Goal: Information Seeking & Learning: Learn about a topic

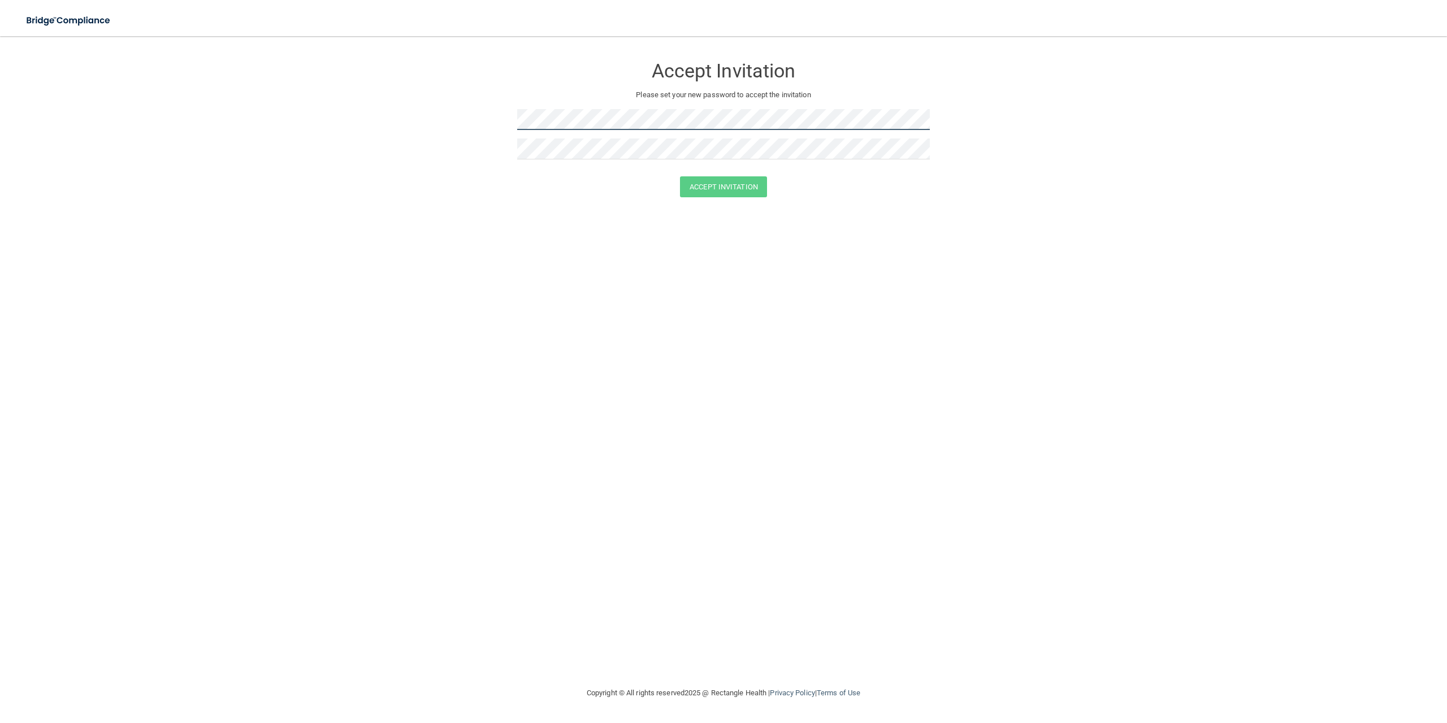
click at [471, 114] on form "Accept Invitation Please set your new password to accept the invitation Accept …" at bounding box center [724, 128] width 1402 height 163
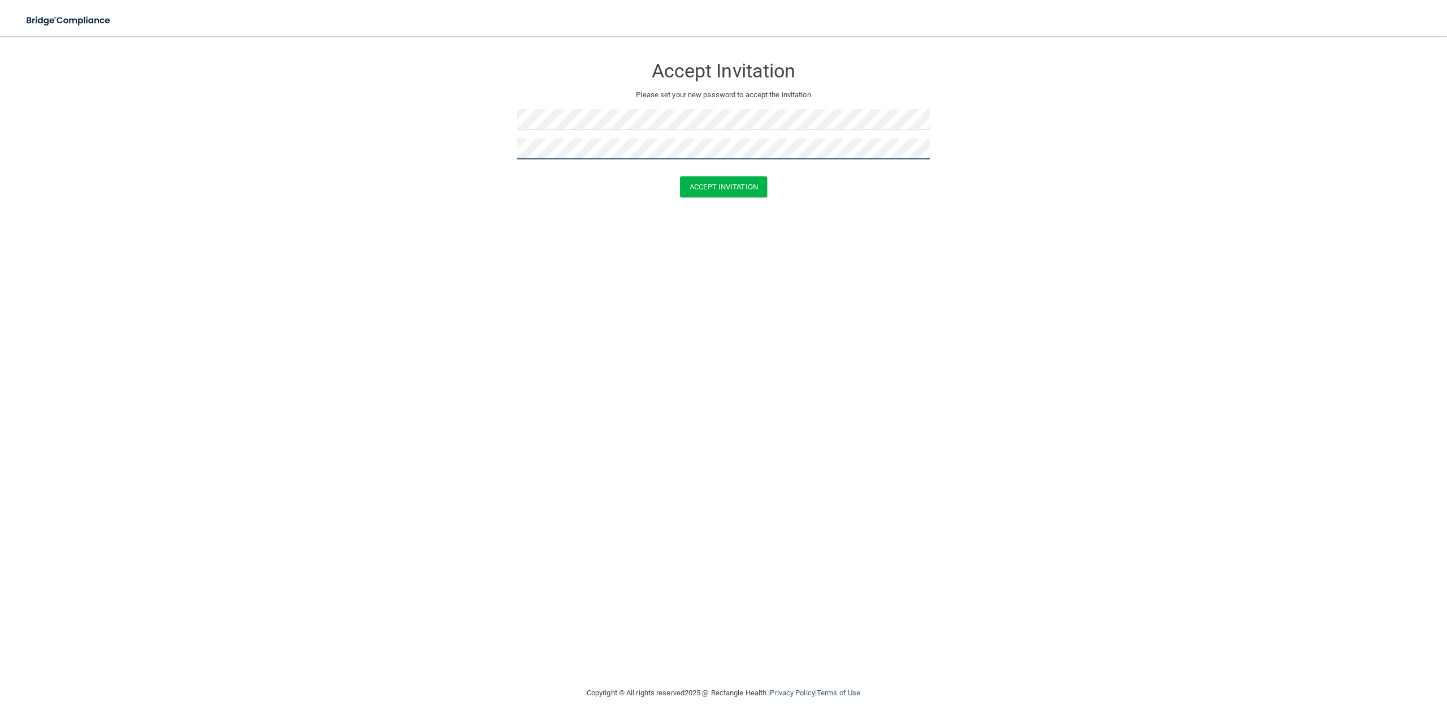
click at [680, 176] on button "Accept Invitation" at bounding box center [723, 186] width 87 height 21
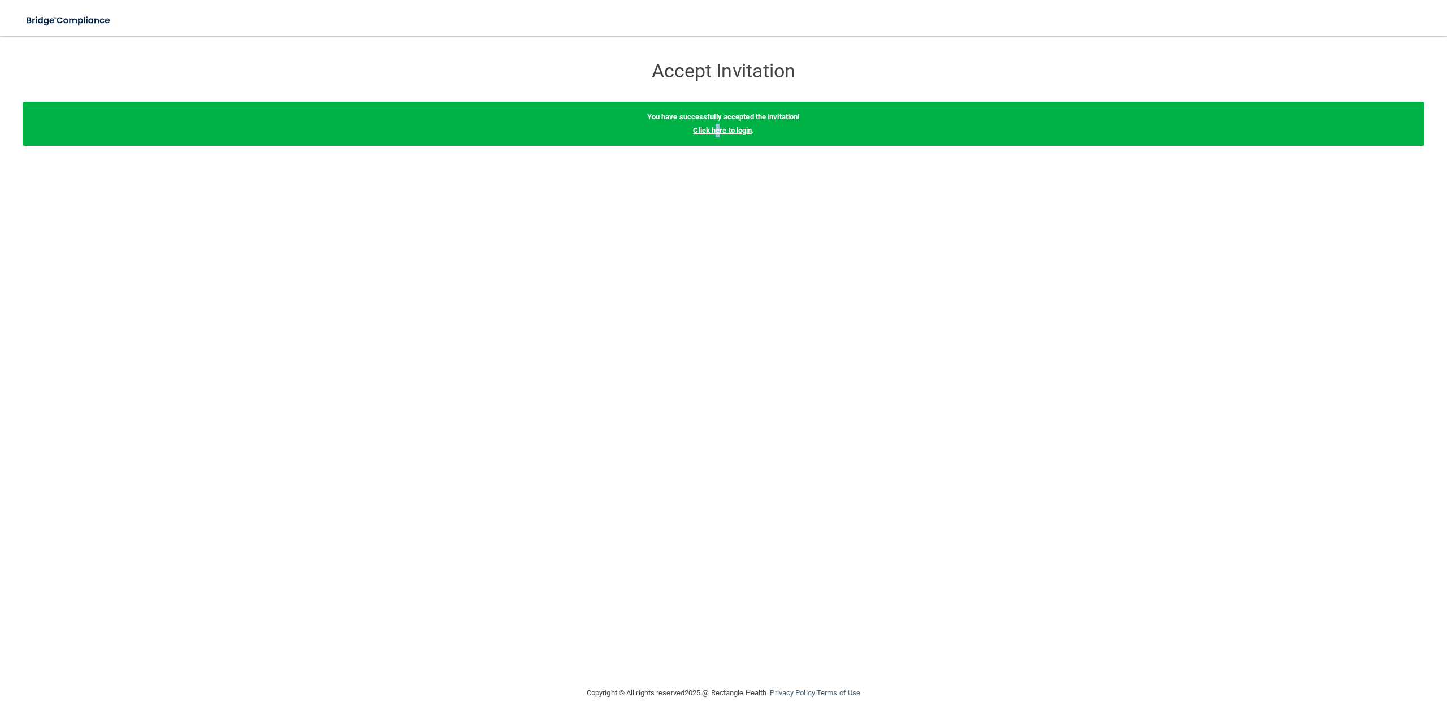
click at [718, 128] on link "Click here to login" at bounding box center [722, 130] width 59 height 8
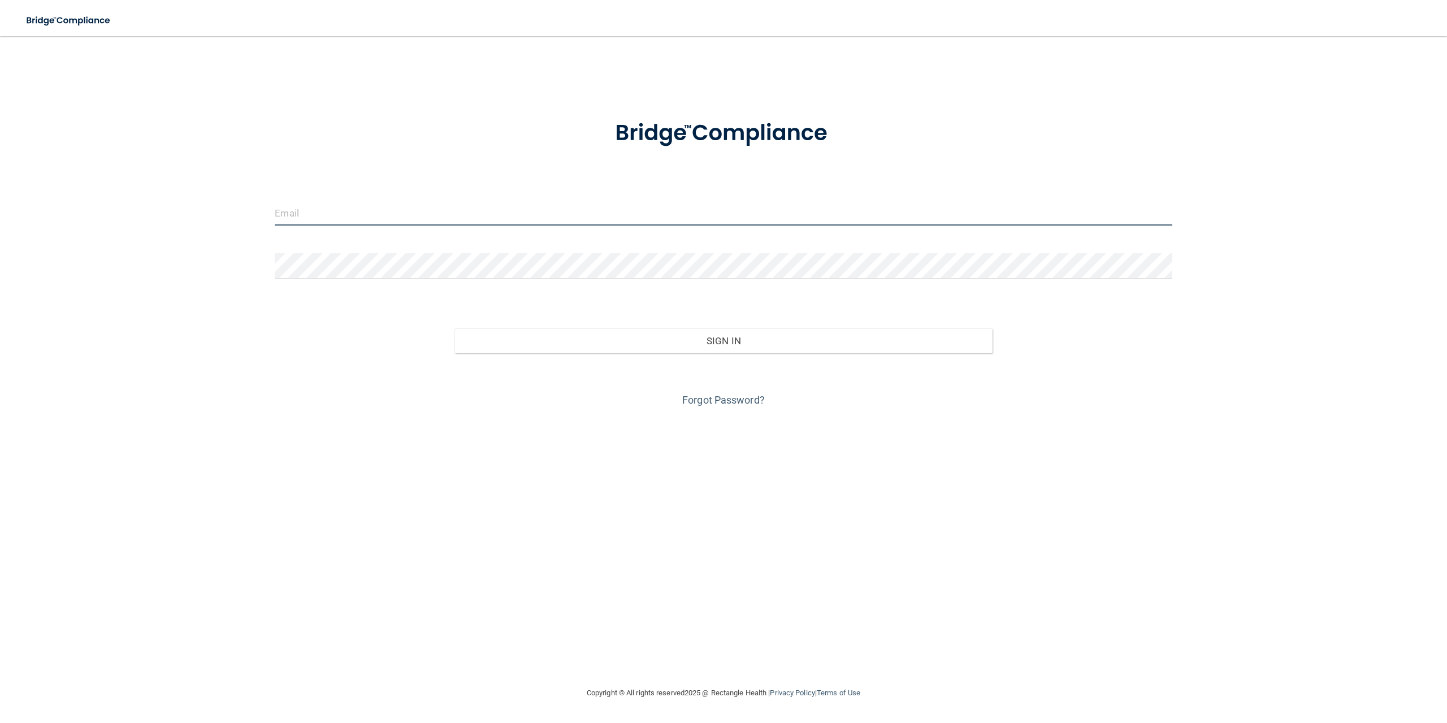
type input "[EMAIL_ADDRESS][DOMAIN_NAME]"
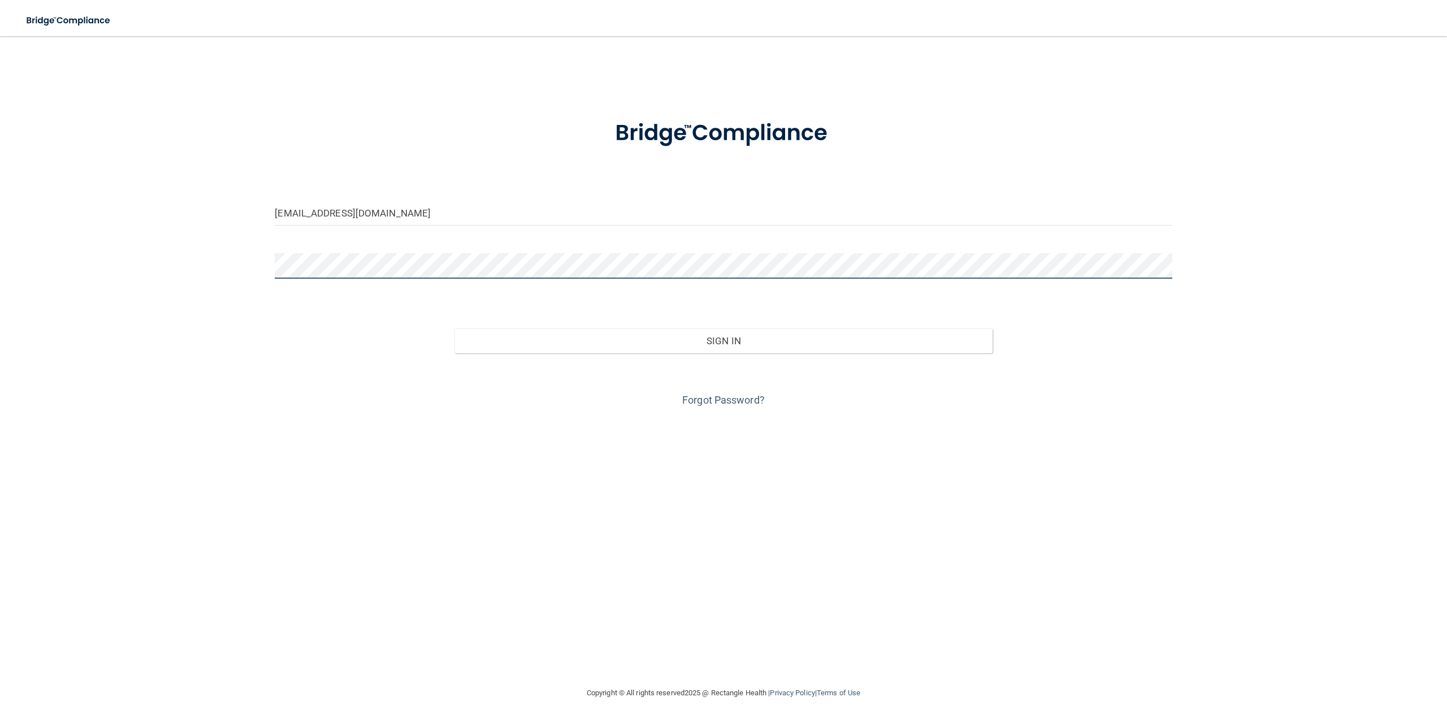
click at [218, 264] on div "clindquistdds@gmail.com Invalid email/password. You don't have permission to ac…" at bounding box center [724, 360] width 1402 height 627
click at [454, 328] on button "Sign In" at bounding box center [723, 340] width 538 height 25
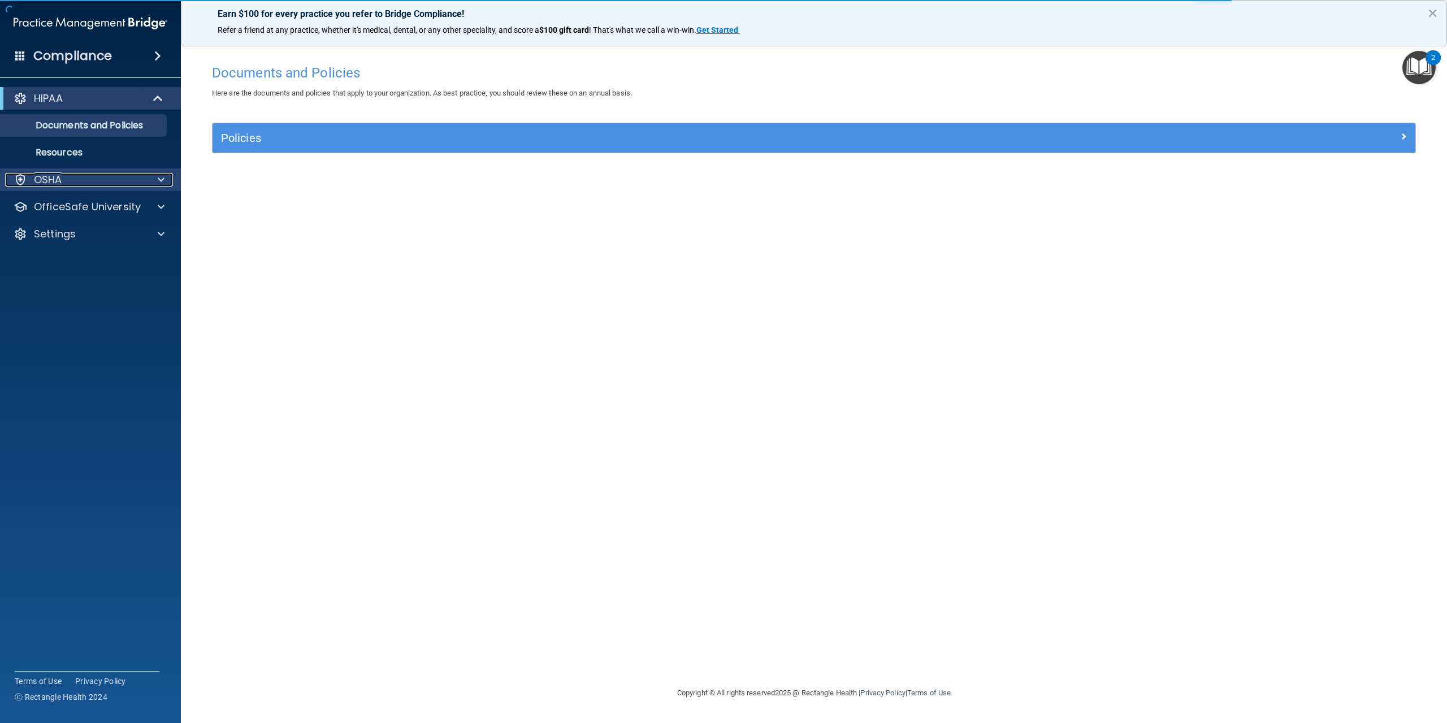
click at [160, 181] on span at bounding box center [161, 180] width 7 height 14
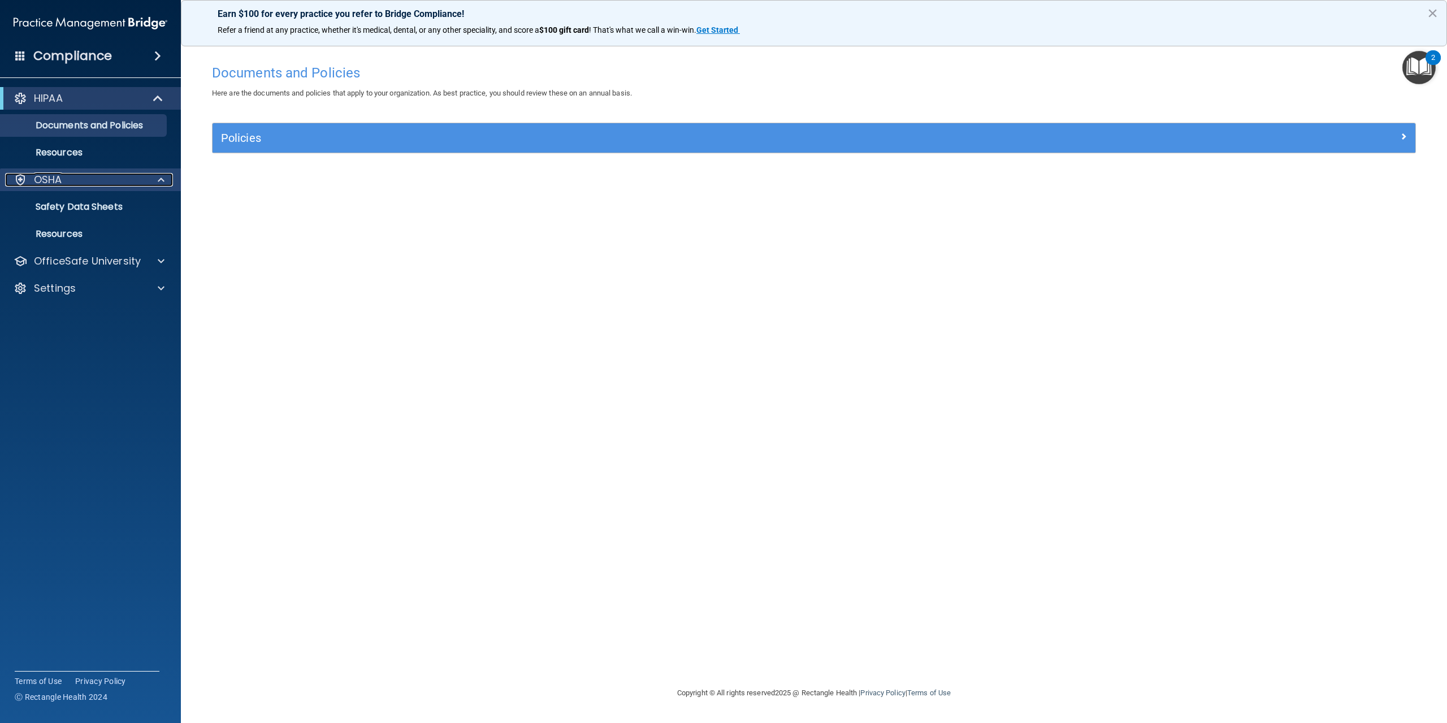
click at [87, 183] on div "OSHA" at bounding box center [75, 180] width 140 height 14
click at [162, 180] on span at bounding box center [161, 180] width 7 height 14
click at [73, 236] on p "Resources" at bounding box center [84, 233] width 154 height 11
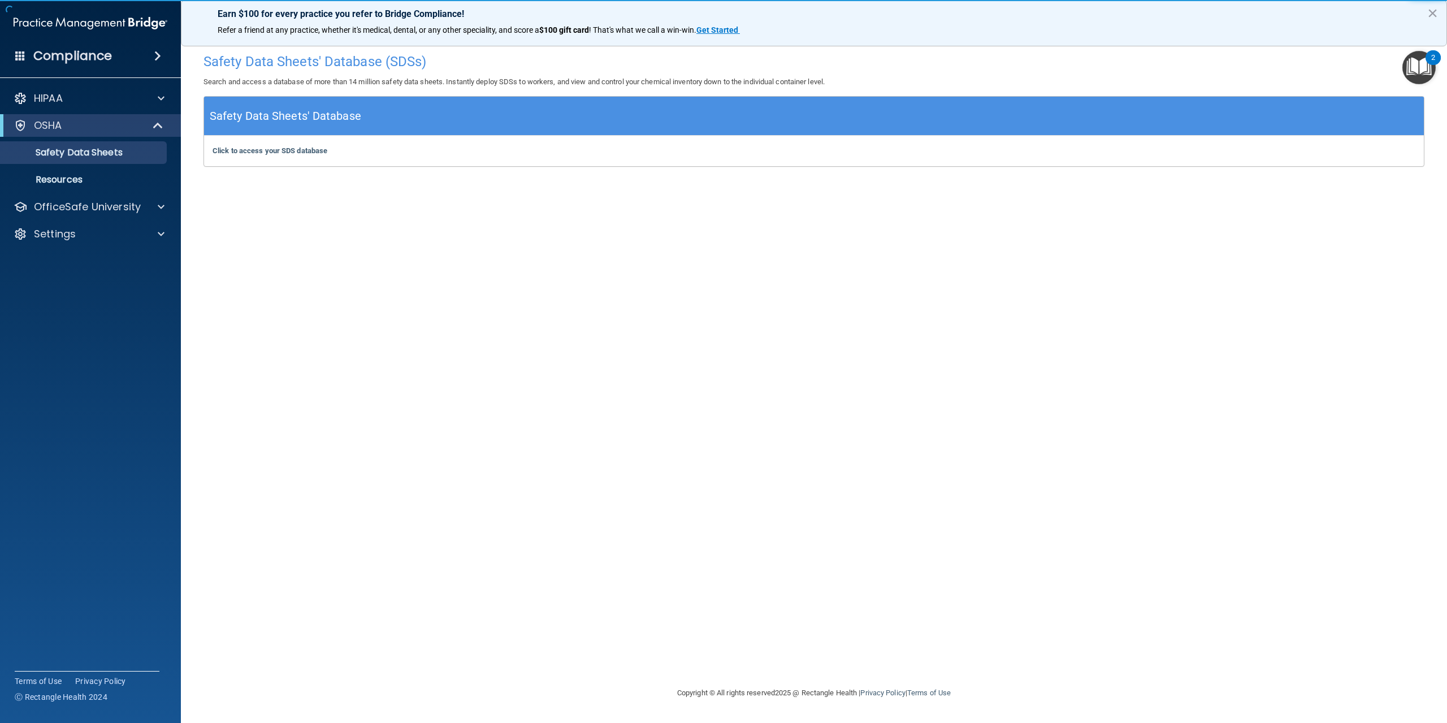
click at [80, 50] on h4 "Compliance" at bounding box center [72, 56] width 79 height 16
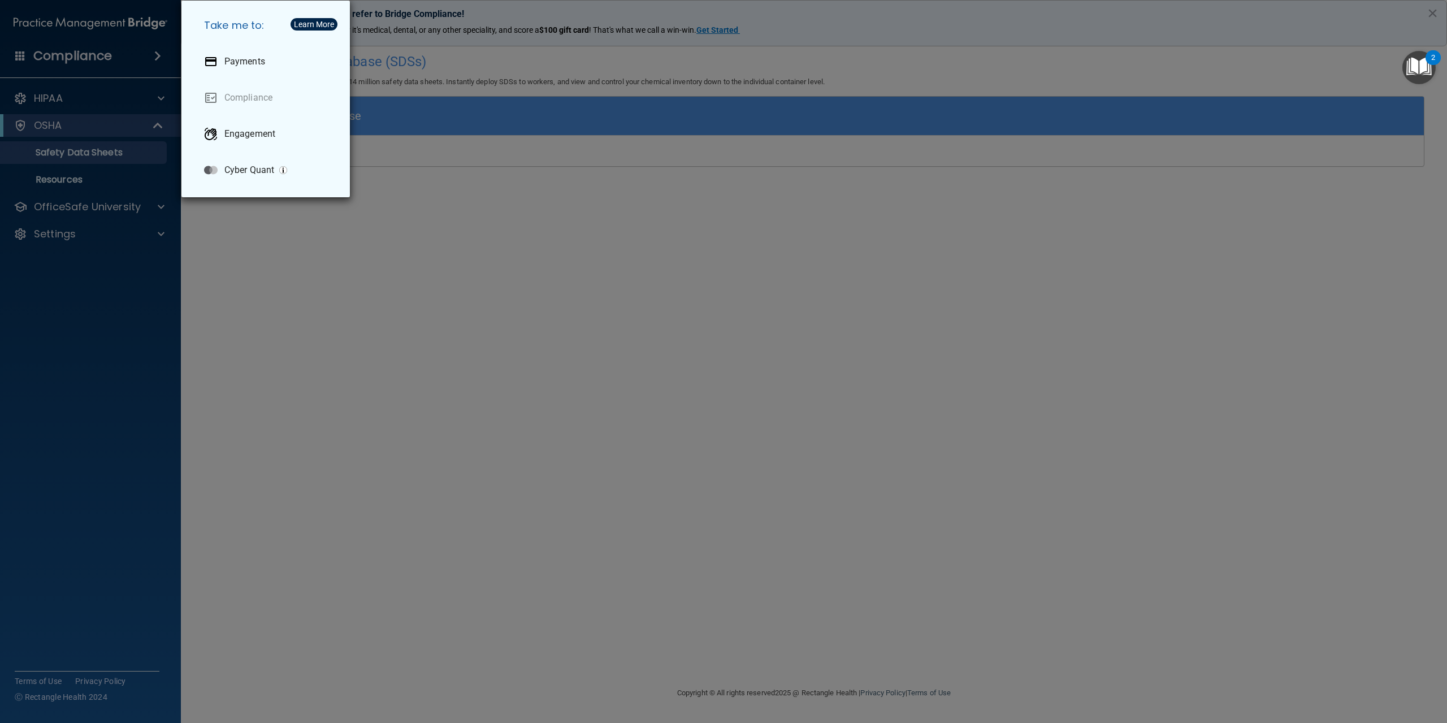
click at [57, 94] on div "Take me to: Payments Compliance Engagement Cyber Quant" at bounding box center [723, 361] width 1447 height 723
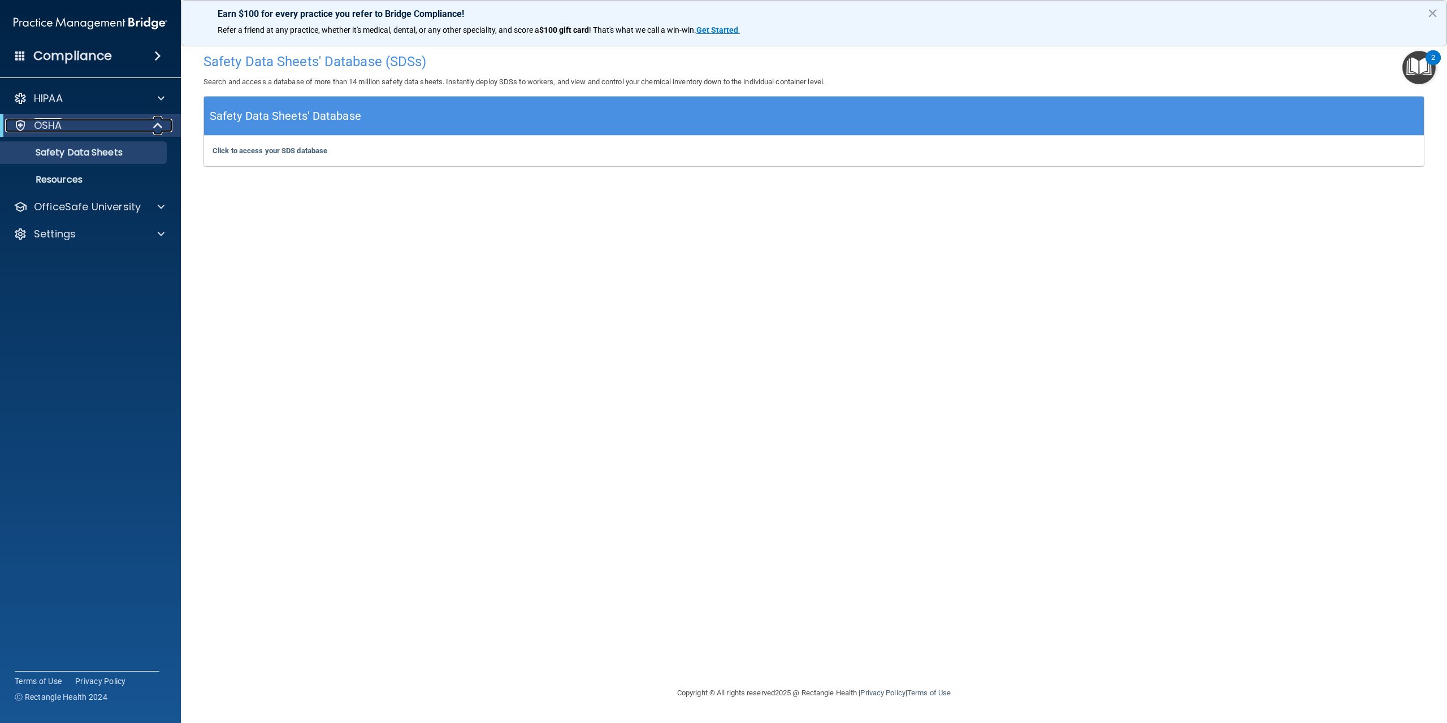
click at [18, 123] on div at bounding box center [21, 126] width 14 height 14
click at [71, 157] on p "Safety Data Sheets" at bounding box center [84, 152] width 154 height 11
click at [1431, 11] on button "×" at bounding box center [1432, 13] width 11 height 18
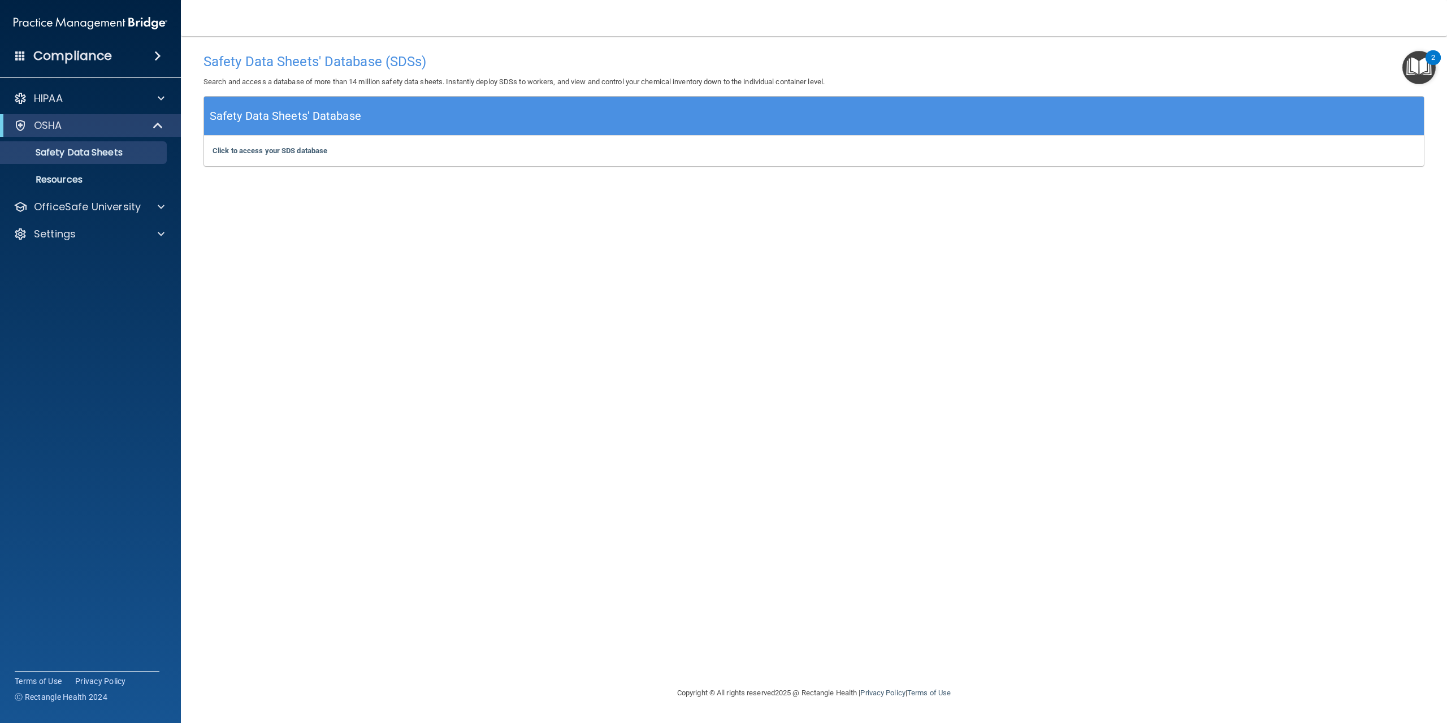
click at [1418, 65] on img "Open Resource Center, 2 new notifications" at bounding box center [1418, 67] width 33 height 33
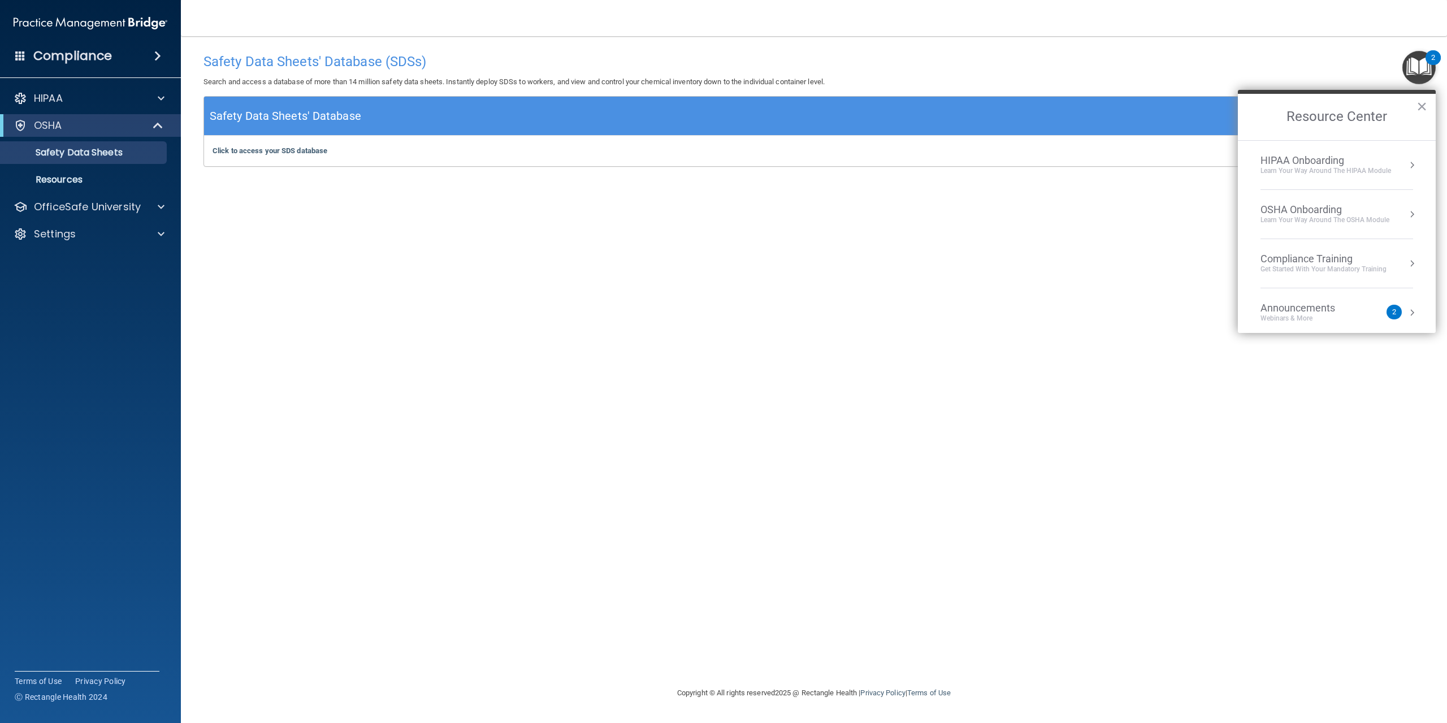
click at [1343, 214] on div "OSHA Onboarding" at bounding box center [1324, 209] width 129 height 12
click at [1302, 160] on div "Completed Step 0 of 5" at bounding box center [1344, 164] width 151 height 8
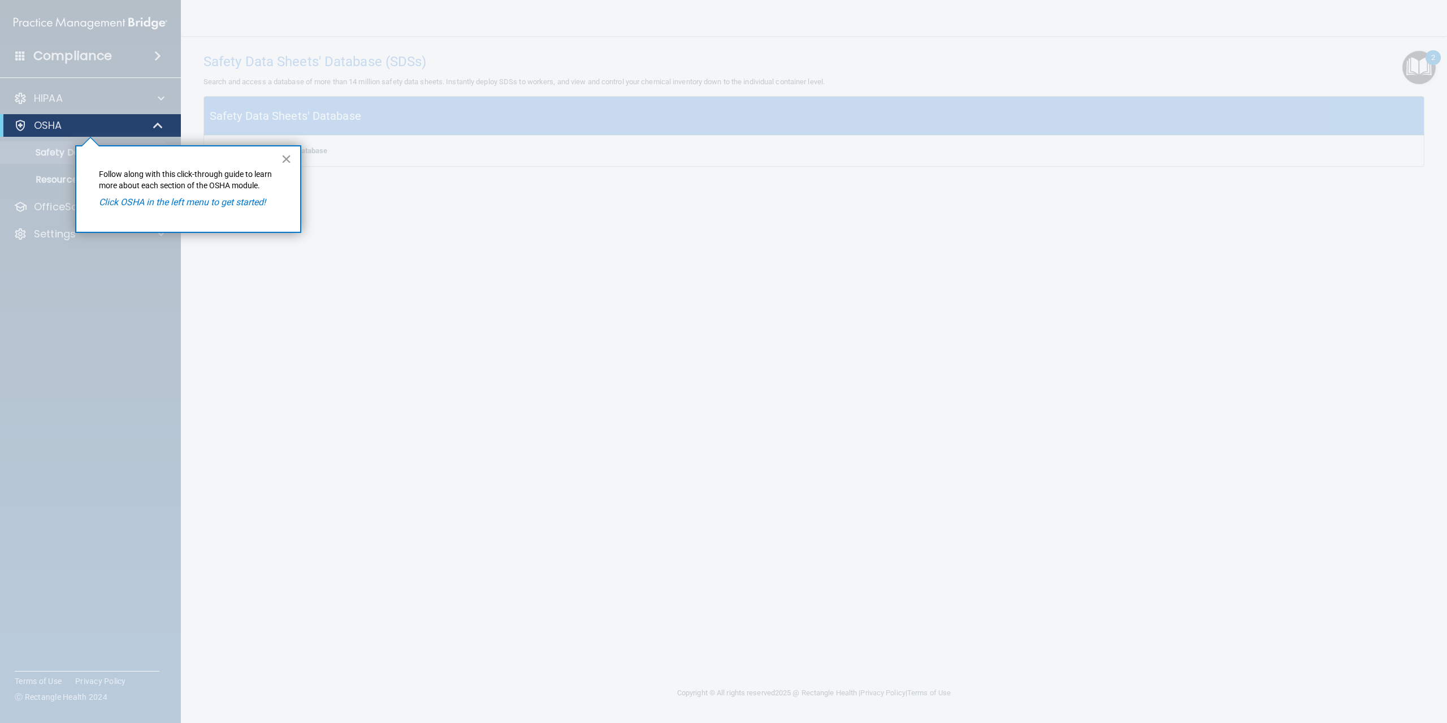
click at [285, 159] on button "×" at bounding box center [286, 159] width 11 height 18
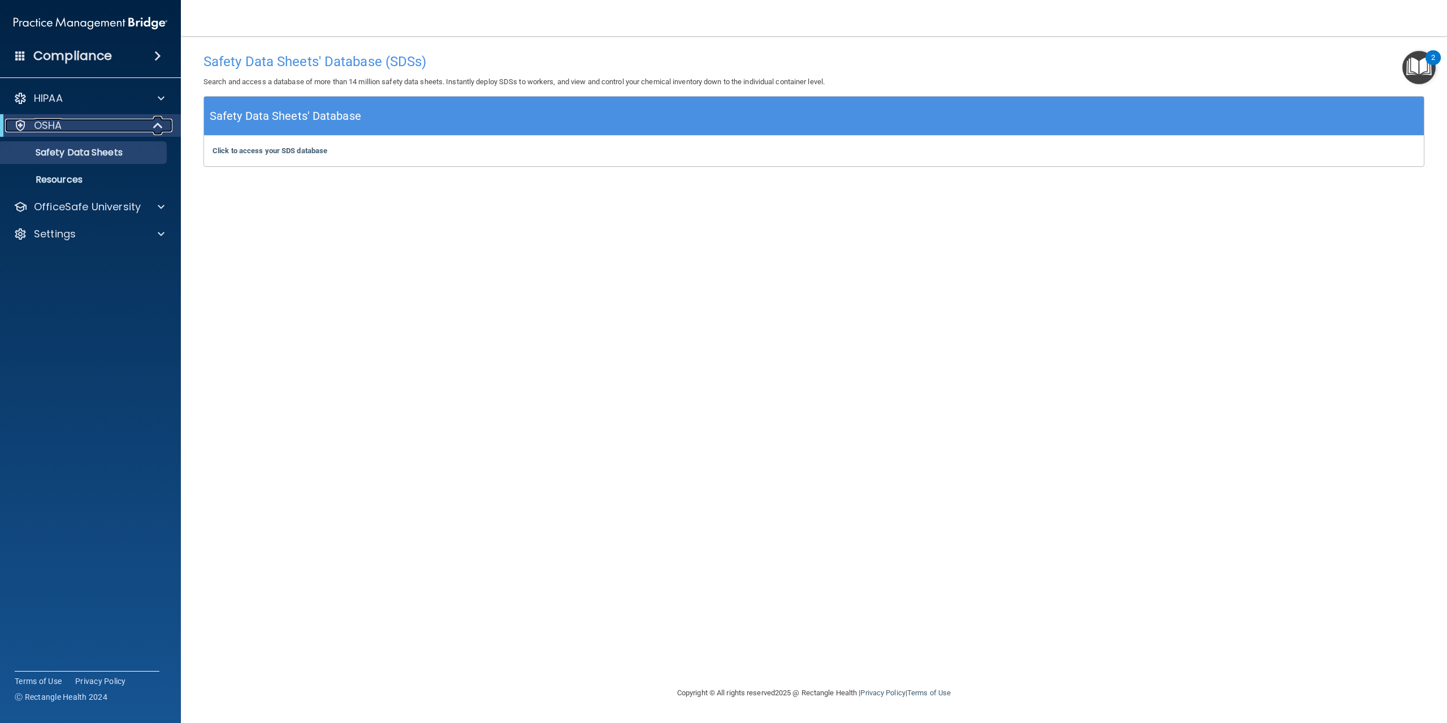
click at [107, 128] on div "OSHA" at bounding box center [75, 126] width 140 height 14
click at [113, 129] on div "OSHA" at bounding box center [75, 126] width 140 height 14
click at [75, 206] on p "OfficeSafe University" at bounding box center [87, 207] width 107 height 14
click at [80, 259] on p "OSHA Training" at bounding box center [53, 260] width 92 height 11
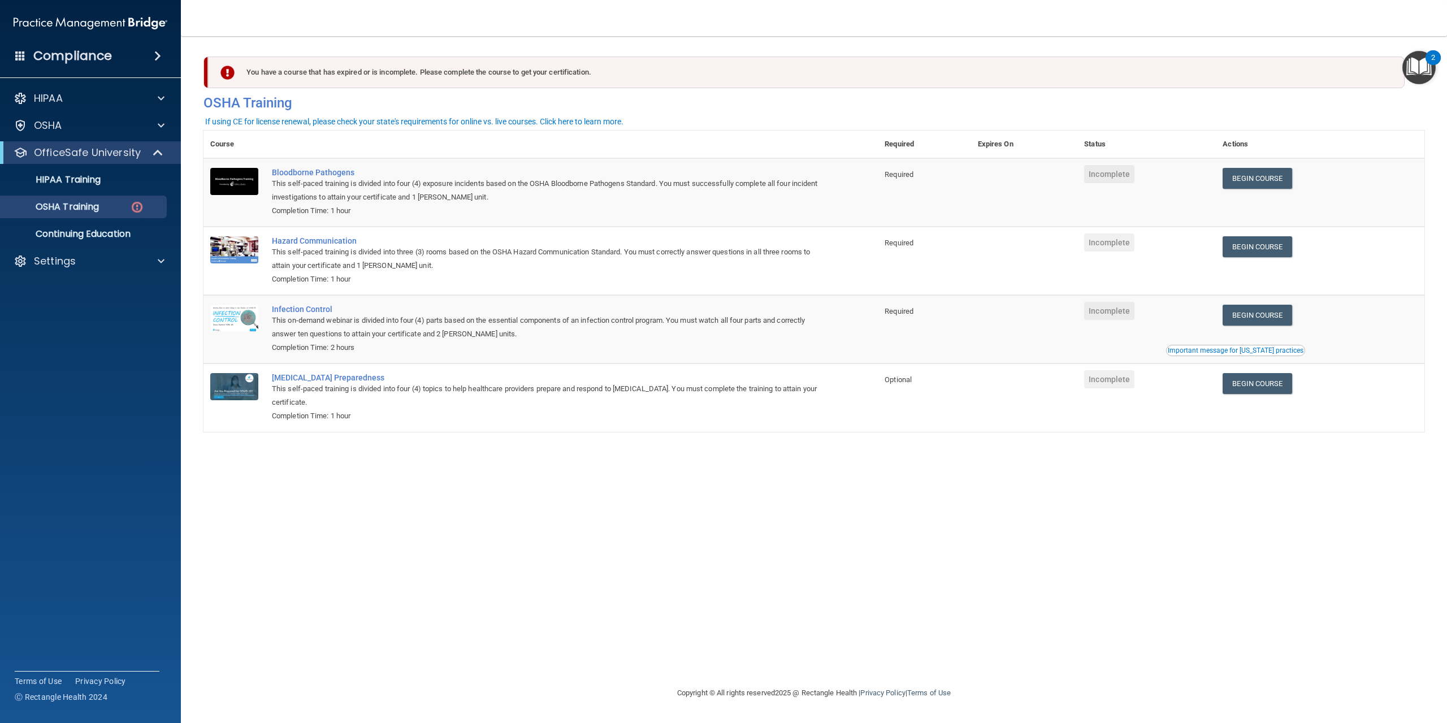
click at [1115, 176] on span "Incomplete" at bounding box center [1109, 174] width 50 height 18
click at [1276, 178] on link "Begin Course" at bounding box center [1256, 178] width 69 height 21
click at [83, 207] on p "OSHA Training" at bounding box center [53, 206] width 92 height 11
click at [62, 176] on p "HIPAA Training" at bounding box center [53, 179] width 93 height 11
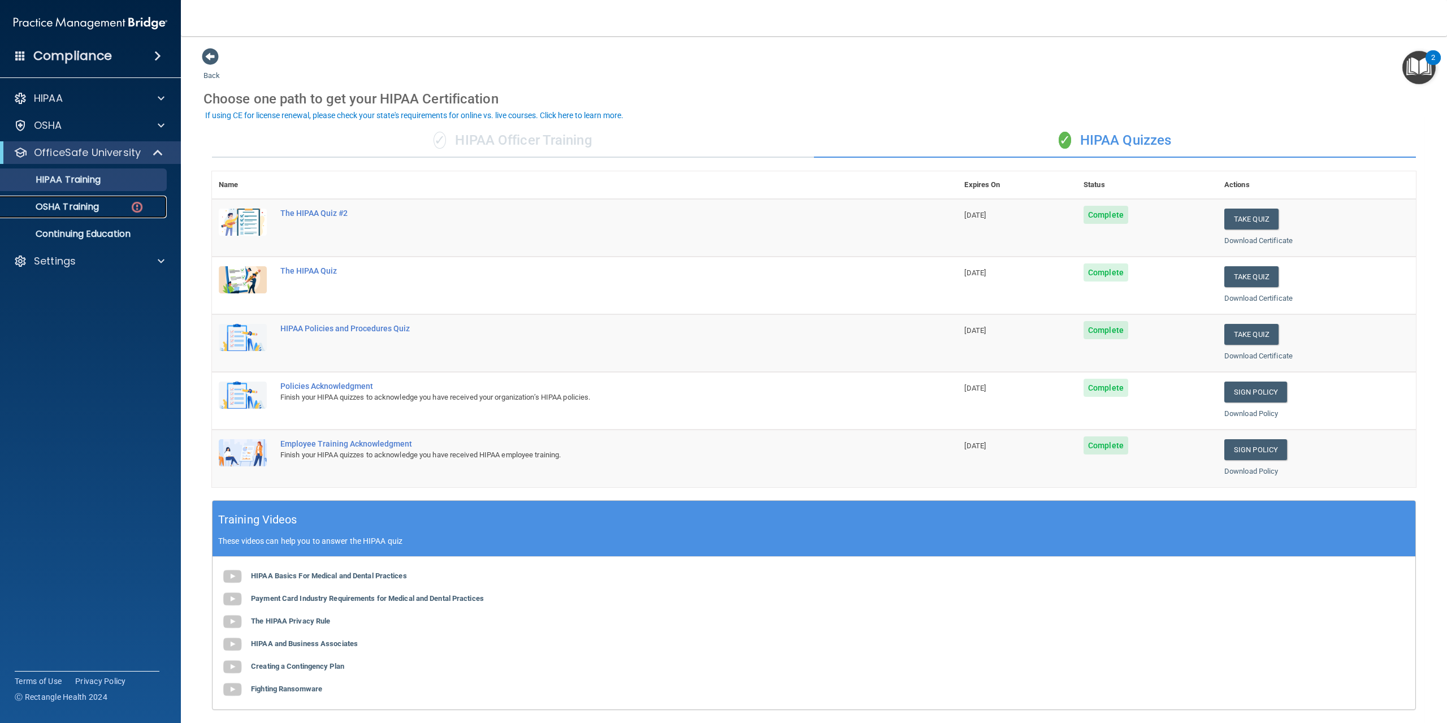
click at [81, 206] on p "OSHA Training" at bounding box center [53, 206] width 92 height 11
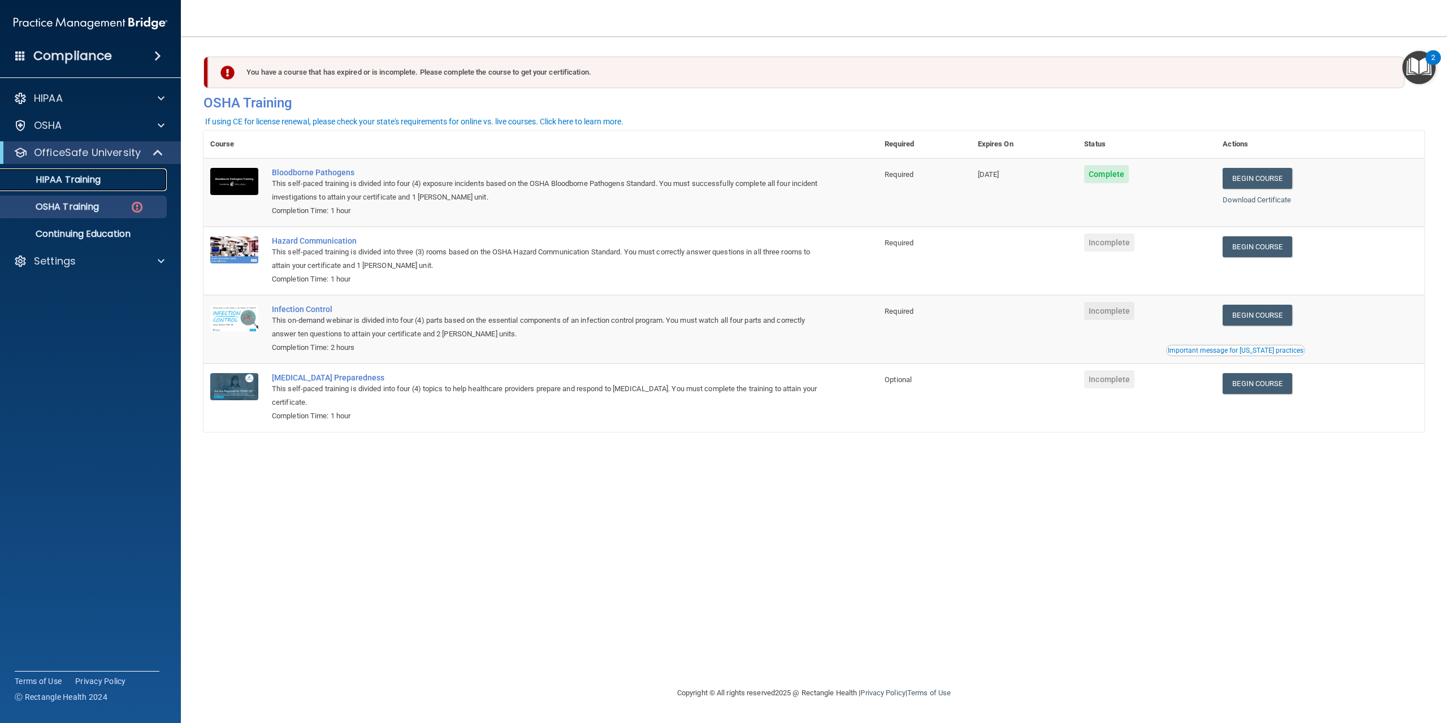
click at [90, 180] on p "HIPAA Training" at bounding box center [53, 179] width 93 height 11
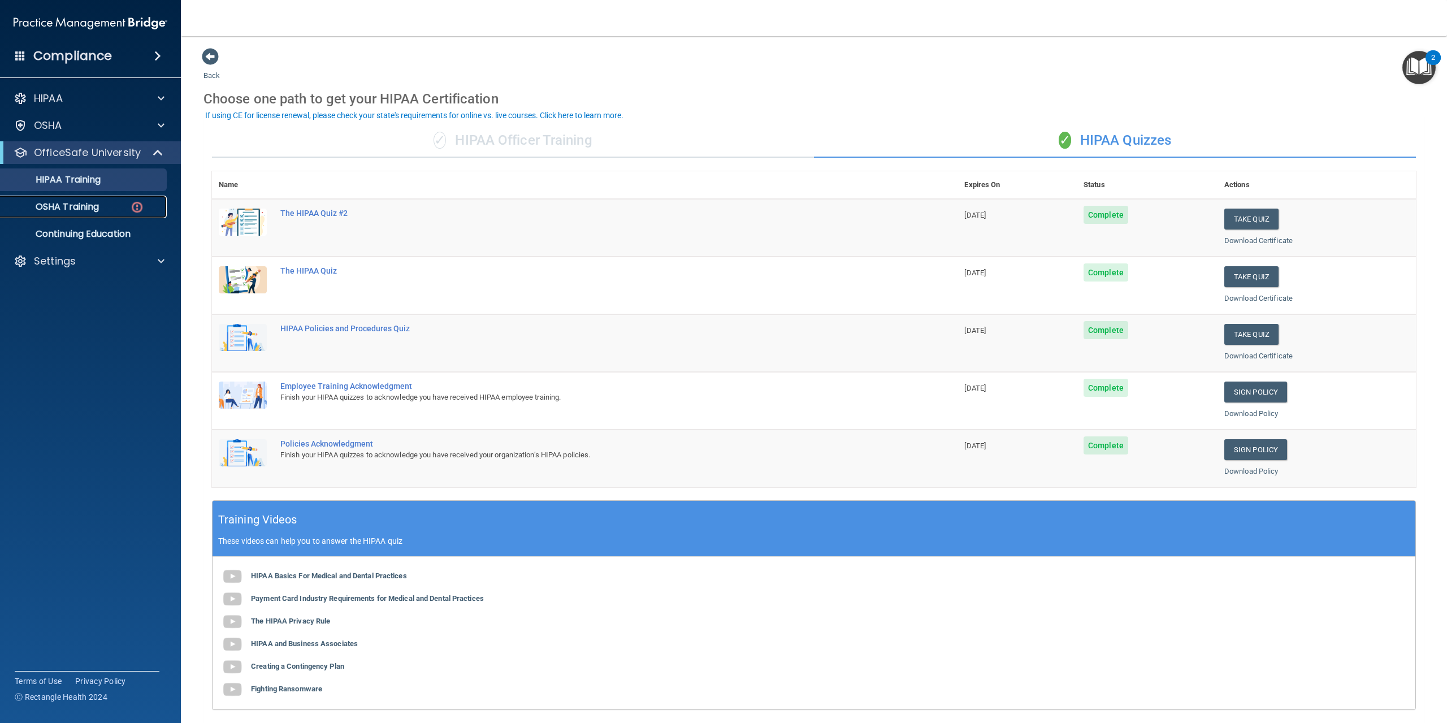
click at [86, 206] on p "OSHA Training" at bounding box center [53, 206] width 92 height 11
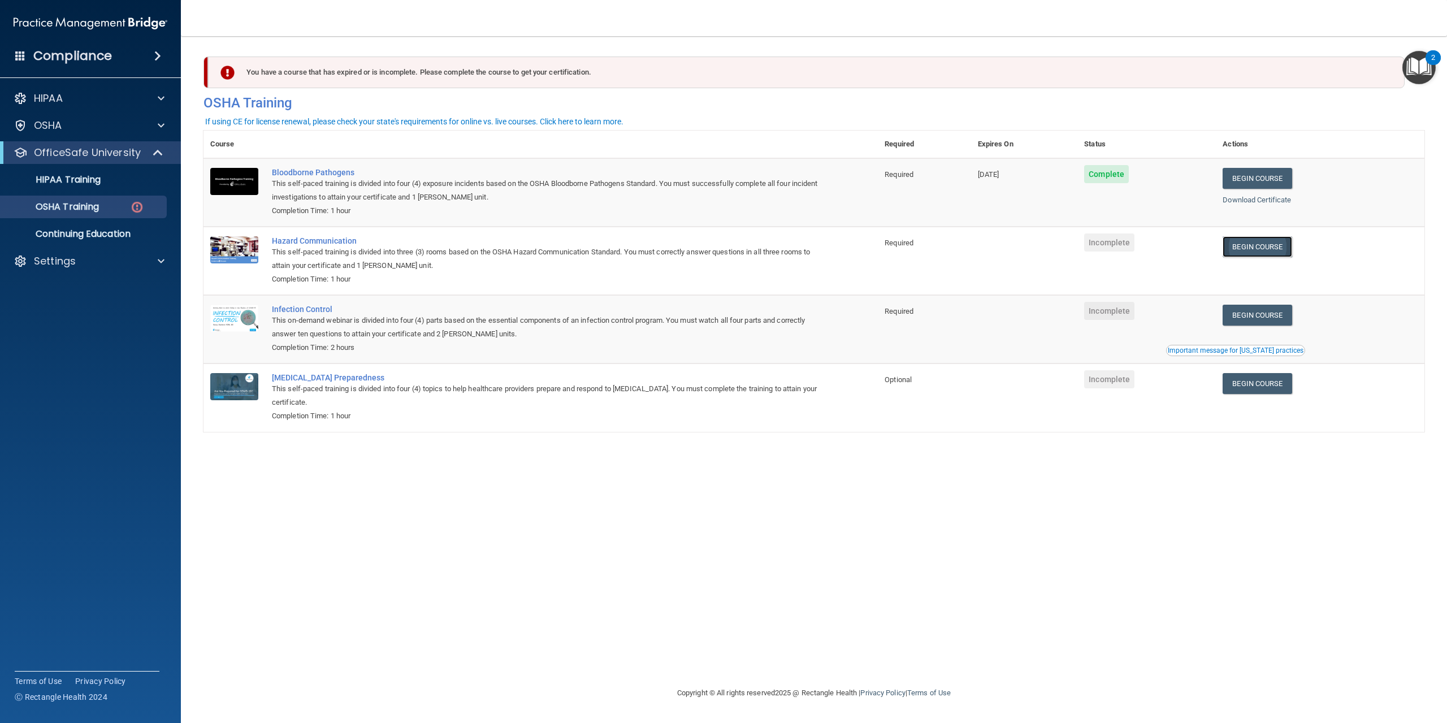
click at [1274, 246] on link "Begin Course" at bounding box center [1256, 246] width 69 height 21
click at [83, 203] on p "OSHA Training" at bounding box center [53, 206] width 92 height 11
click at [84, 180] on p "HIPAA Training" at bounding box center [53, 179] width 93 height 11
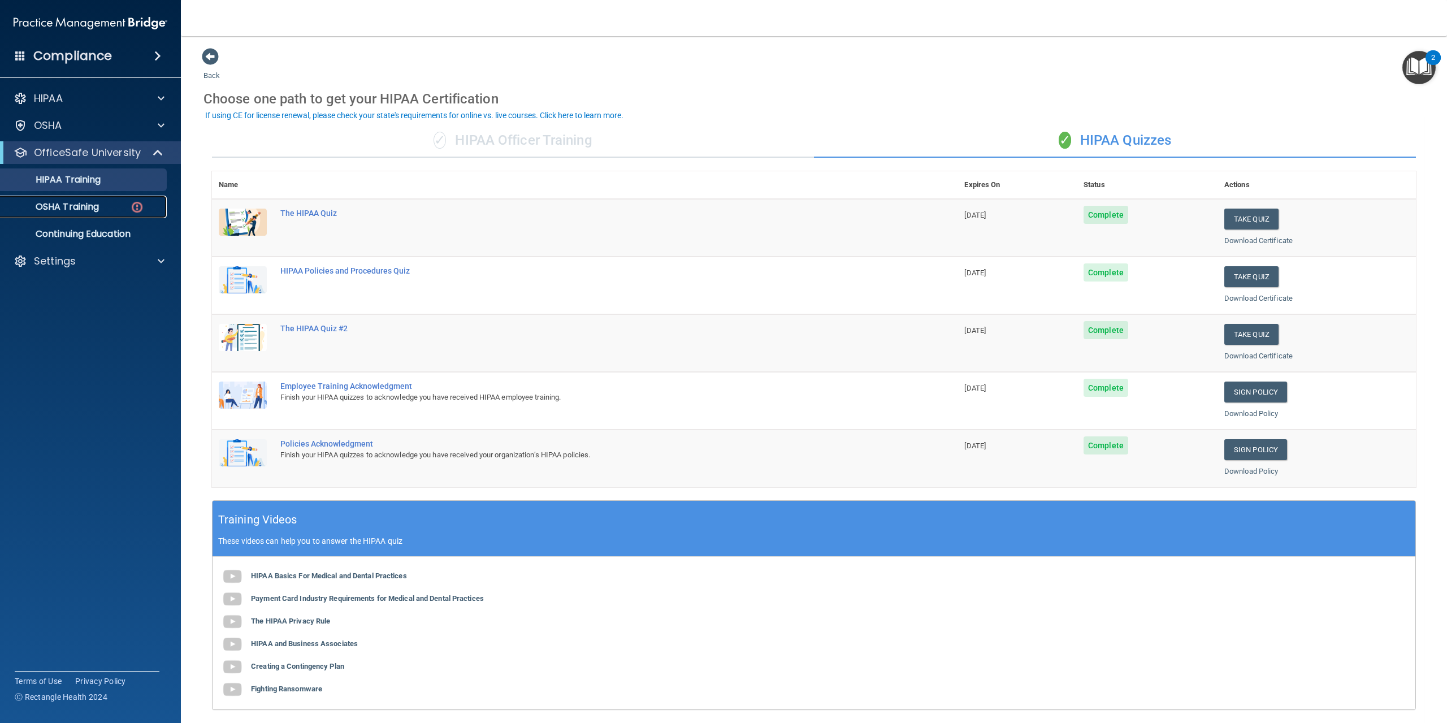
click at [89, 207] on p "OSHA Training" at bounding box center [53, 206] width 92 height 11
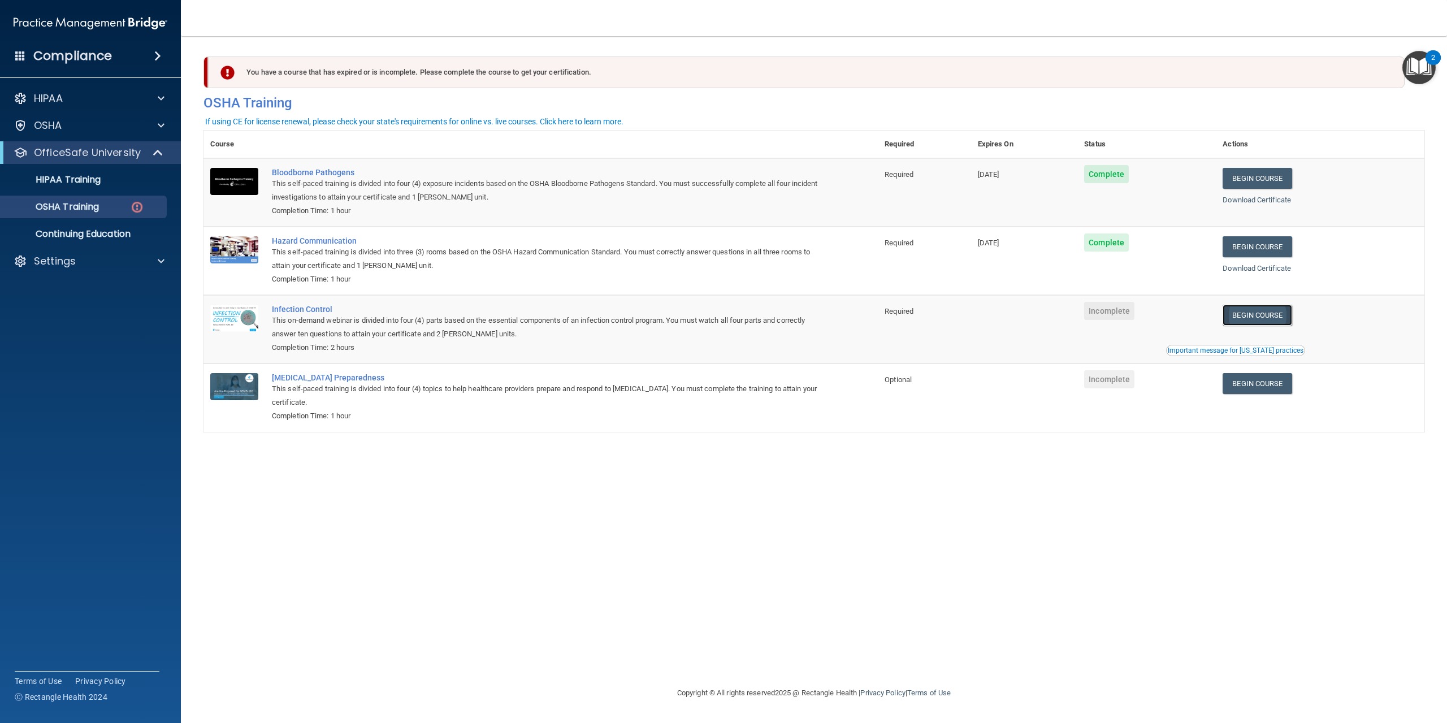
click at [1272, 318] on link "Begin Course" at bounding box center [1256, 315] width 69 height 21
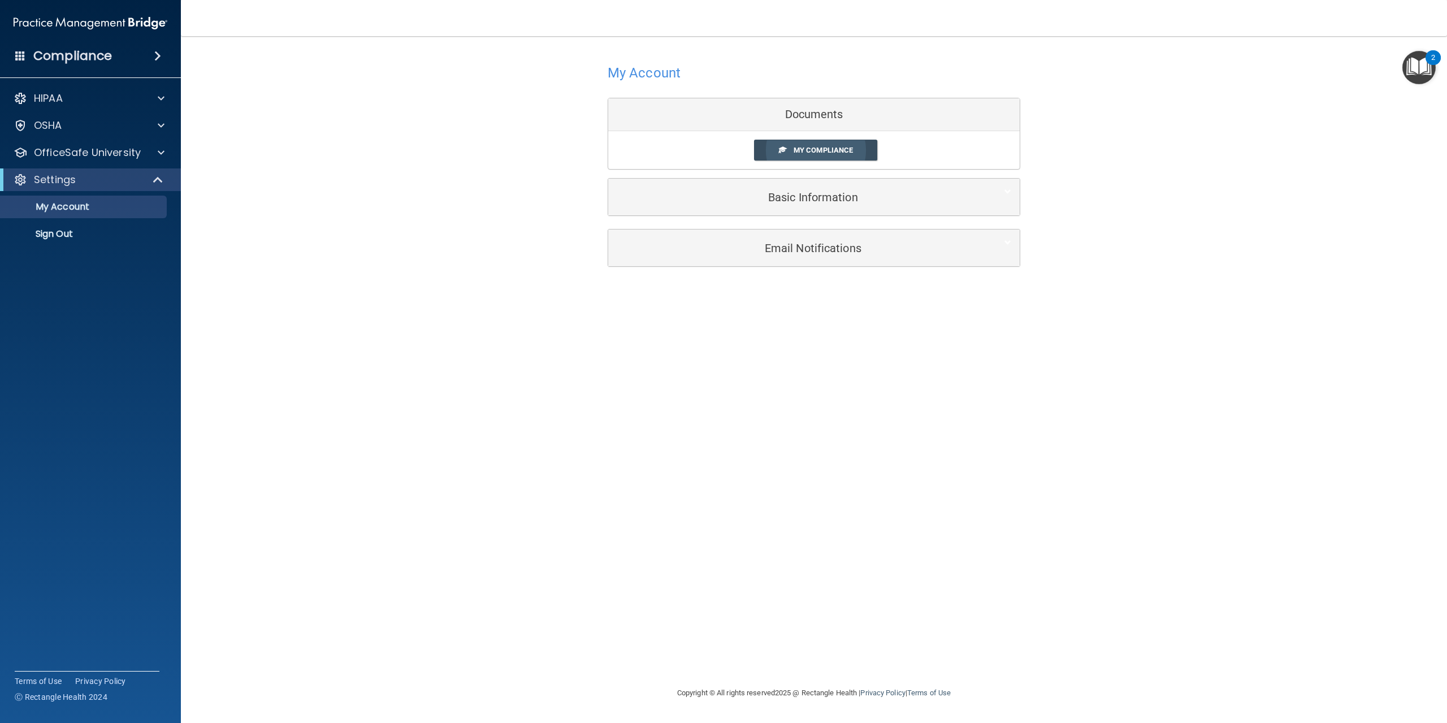
click at [821, 149] on span "My Compliance" at bounding box center [822, 150] width 59 height 8
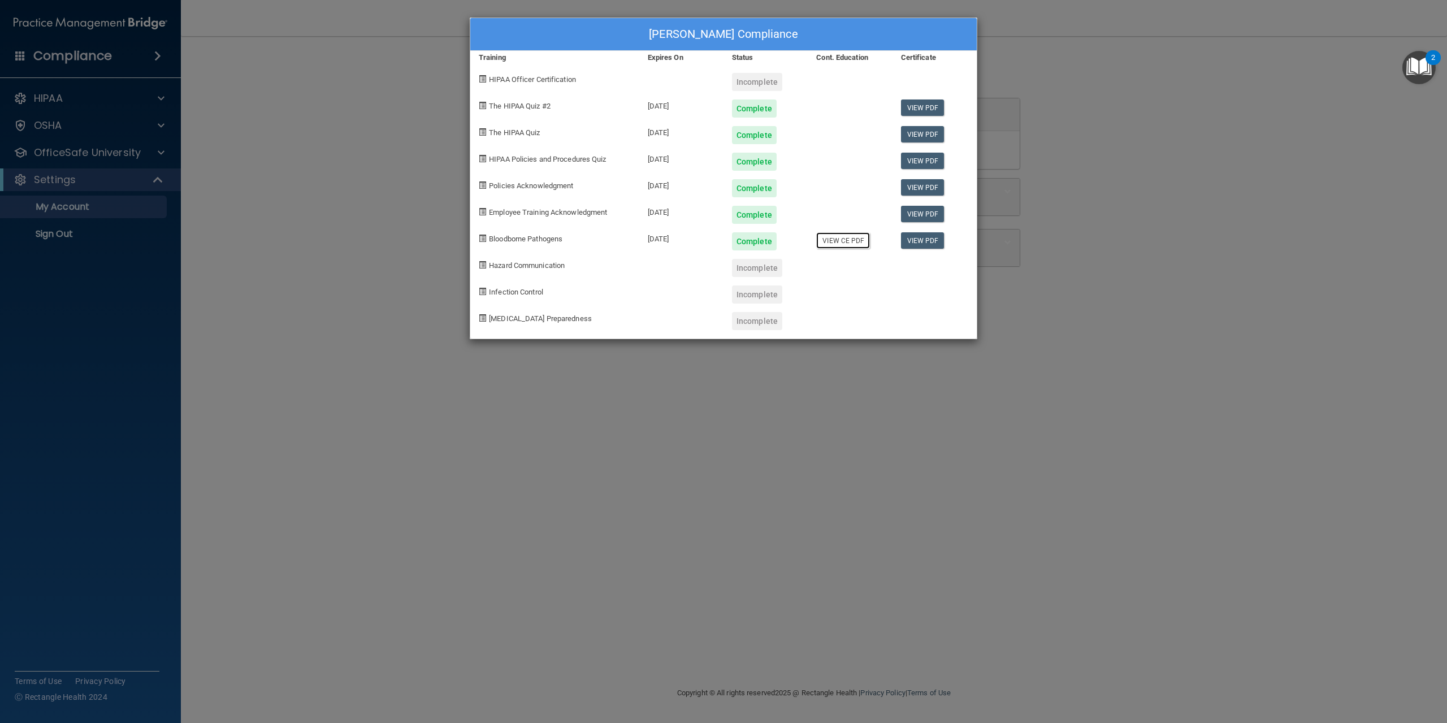
click at [855, 241] on link "View CE PDF" at bounding box center [843, 240] width 54 height 16
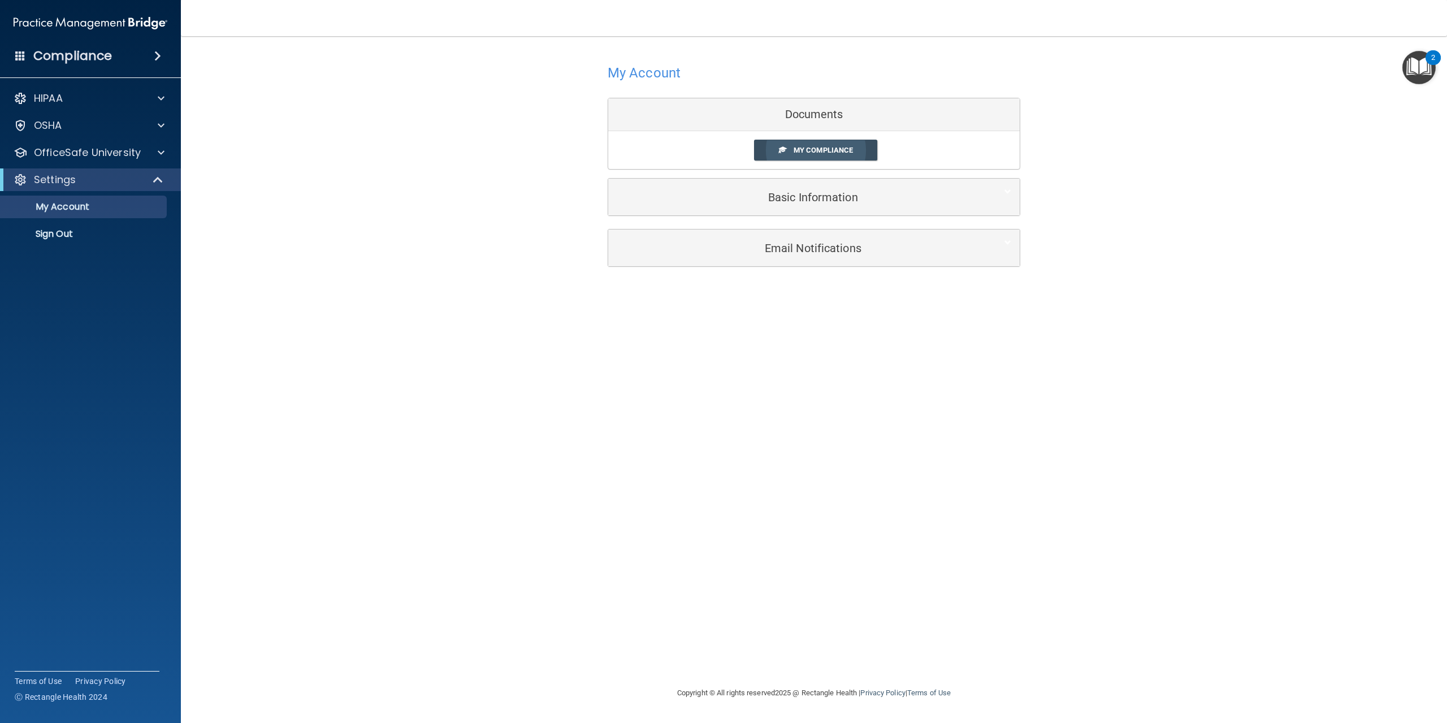
click at [821, 150] on span "My Compliance" at bounding box center [822, 150] width 59 height 8
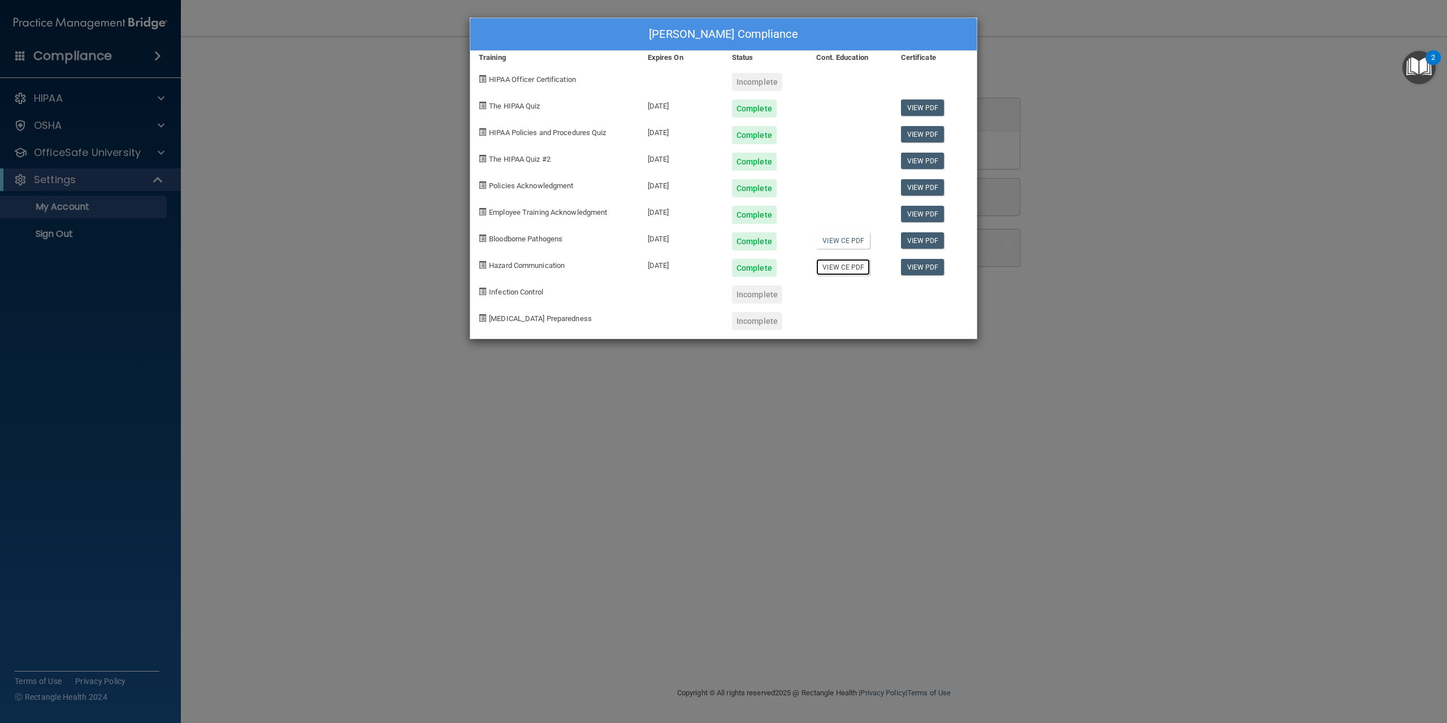
click at [850, 270] on link "View CE PDF" at bounding box center [843, 267] width 54 height 16
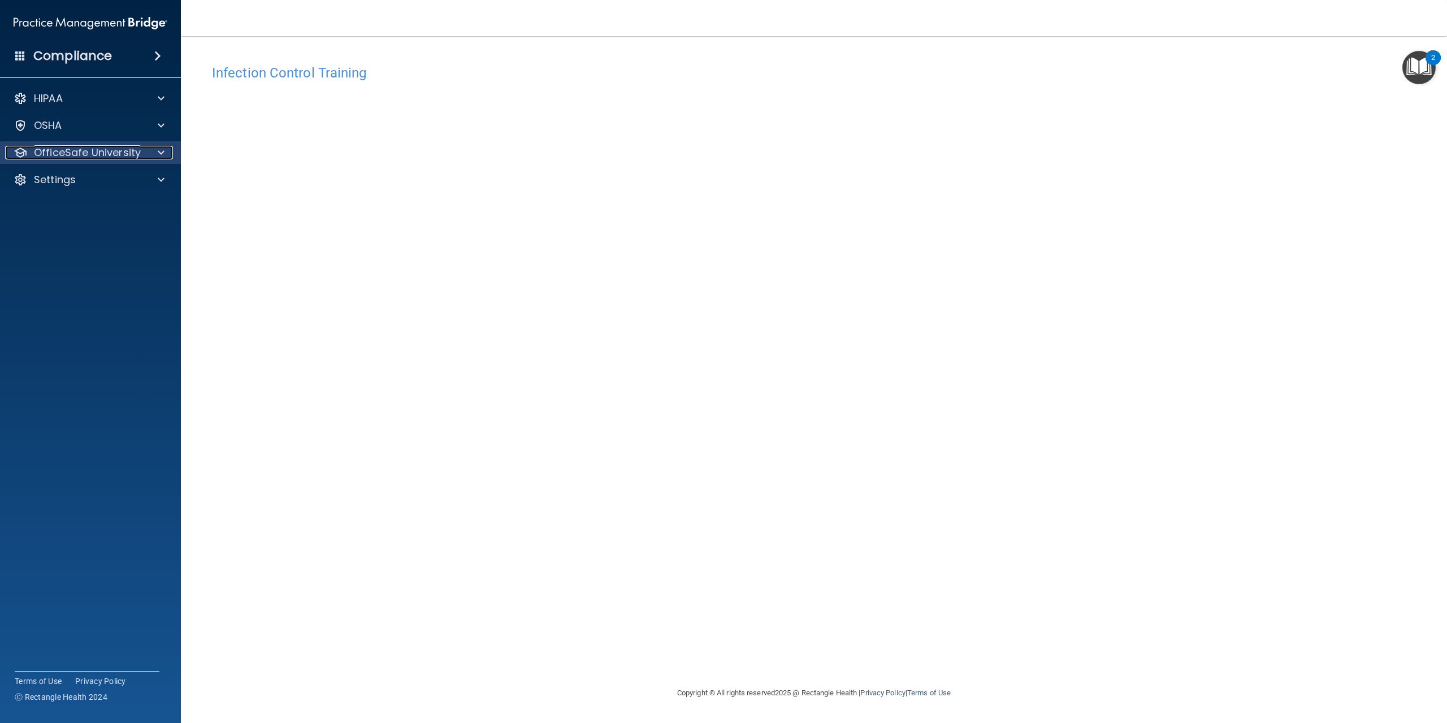
click at [114, 153] on p "OfficeSafe University" at bounding box center [87, 153] width 107 height 14
click at [84, 208] on p "OSHA Training" at bounding box center [53, 206] width 92 height 11
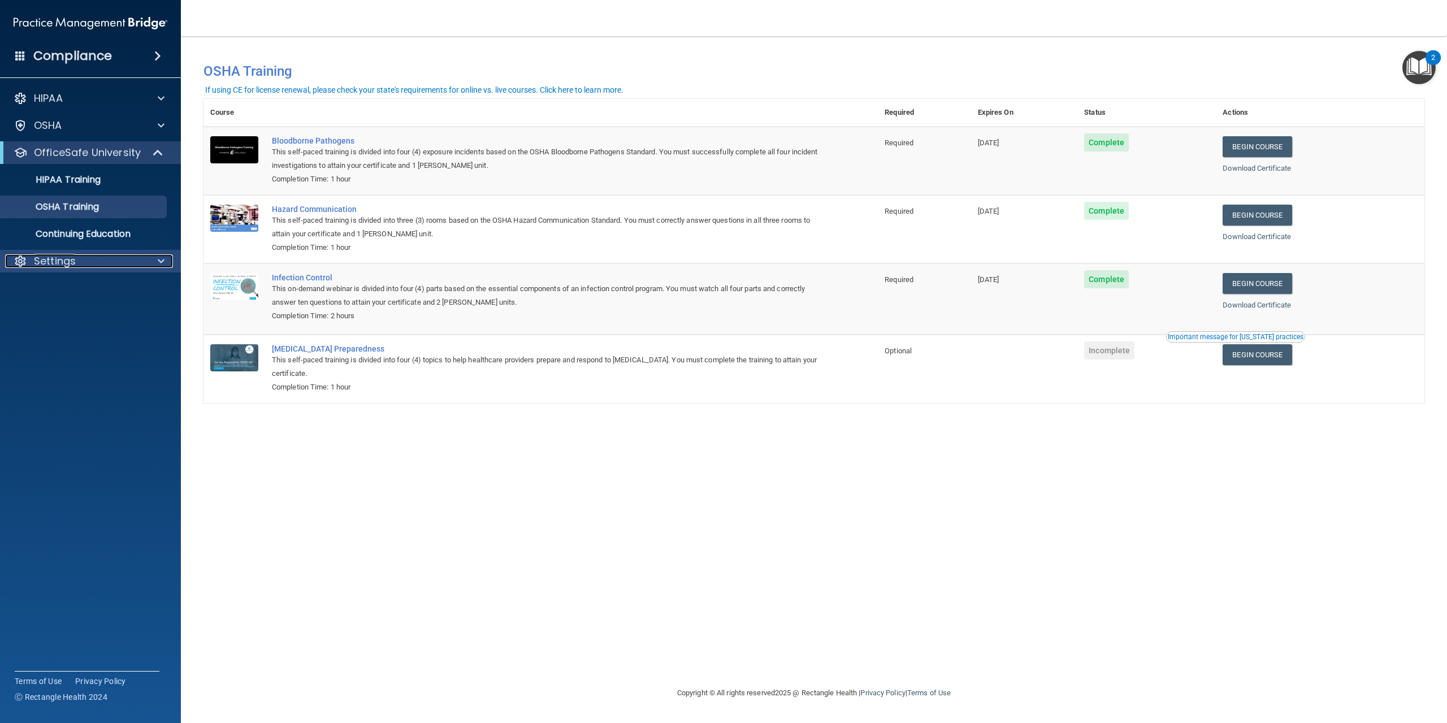
click at [64, 261] on p "Settings" at bounding box center [55, 261] width 42 height 14
click at [55, 316] on p "Sign Out" at bounding box center [84, 315] width 154 height 11
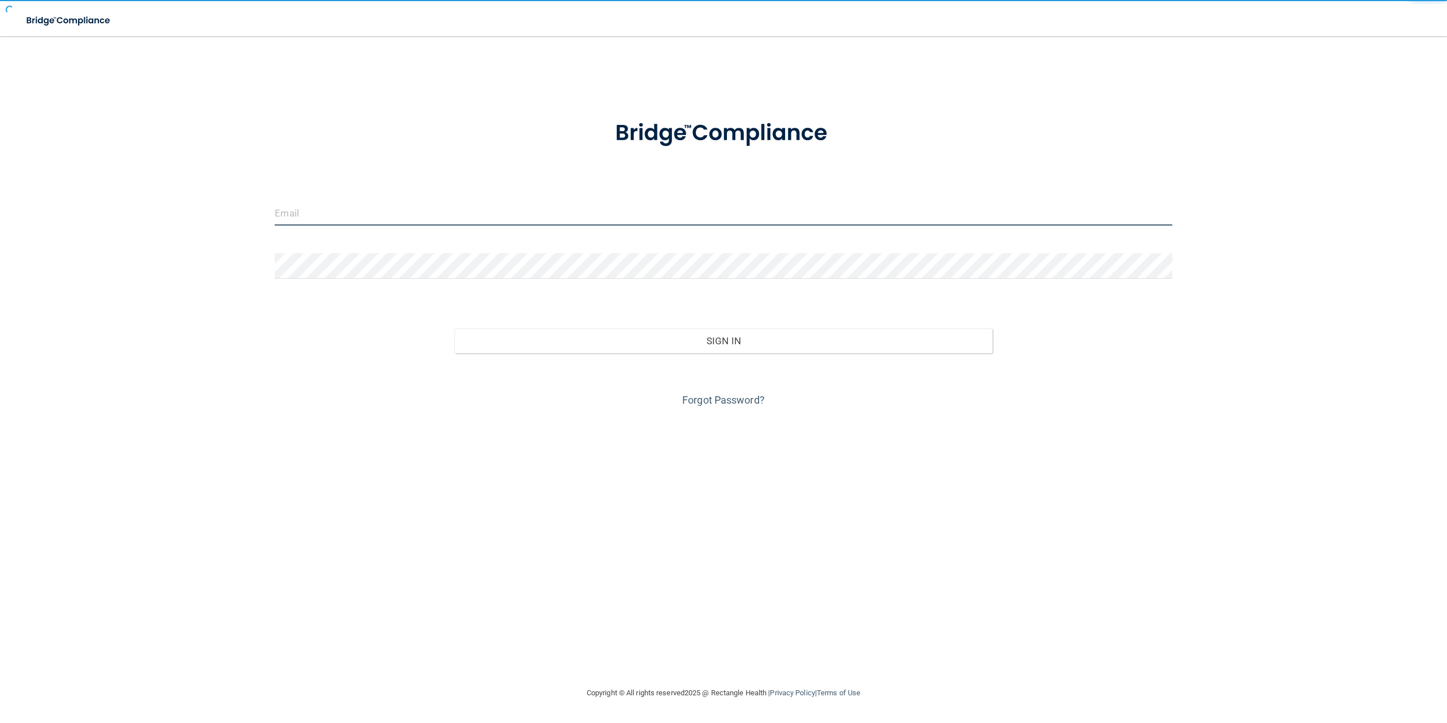
type input "[EMAIL_ADDRESS][DOMAIN_NAME]"
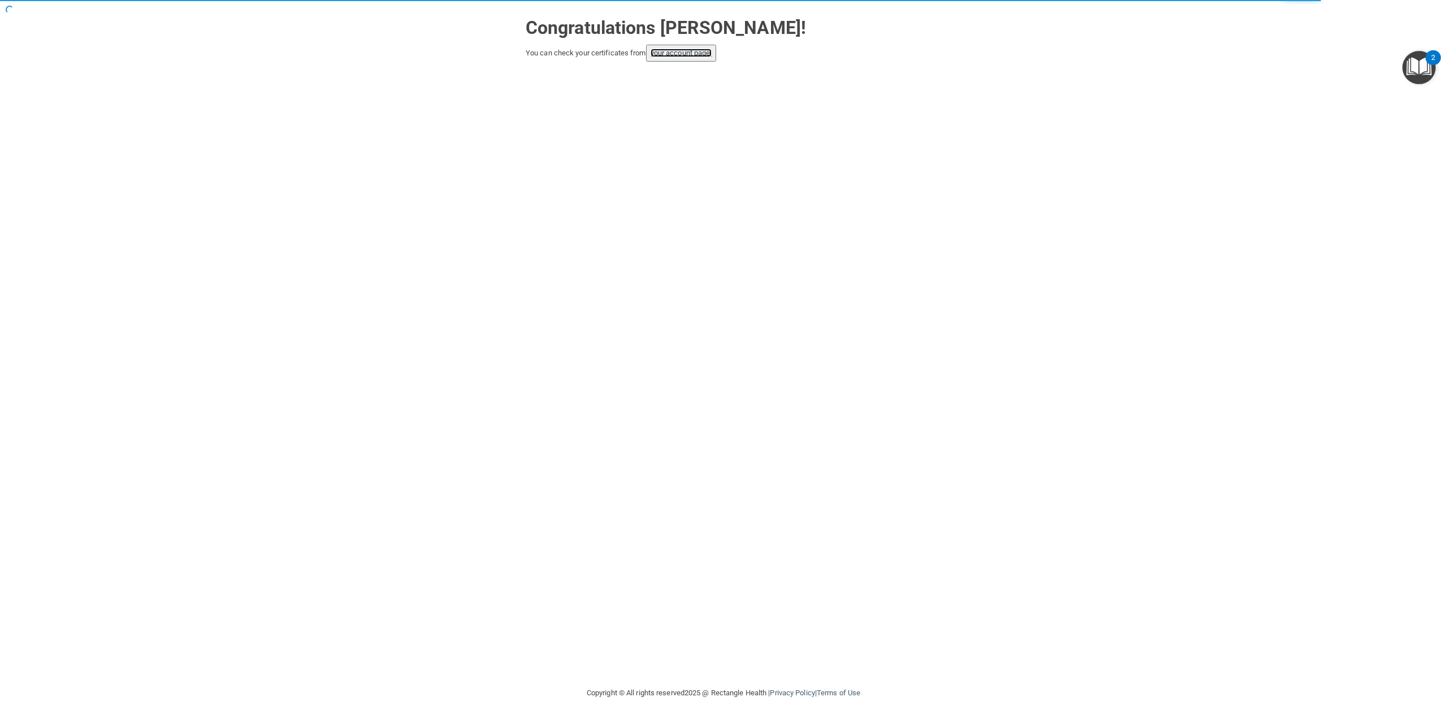
click at [691, 54] on link "your account page!" at bounding box center [681, 53] width 62 height 8
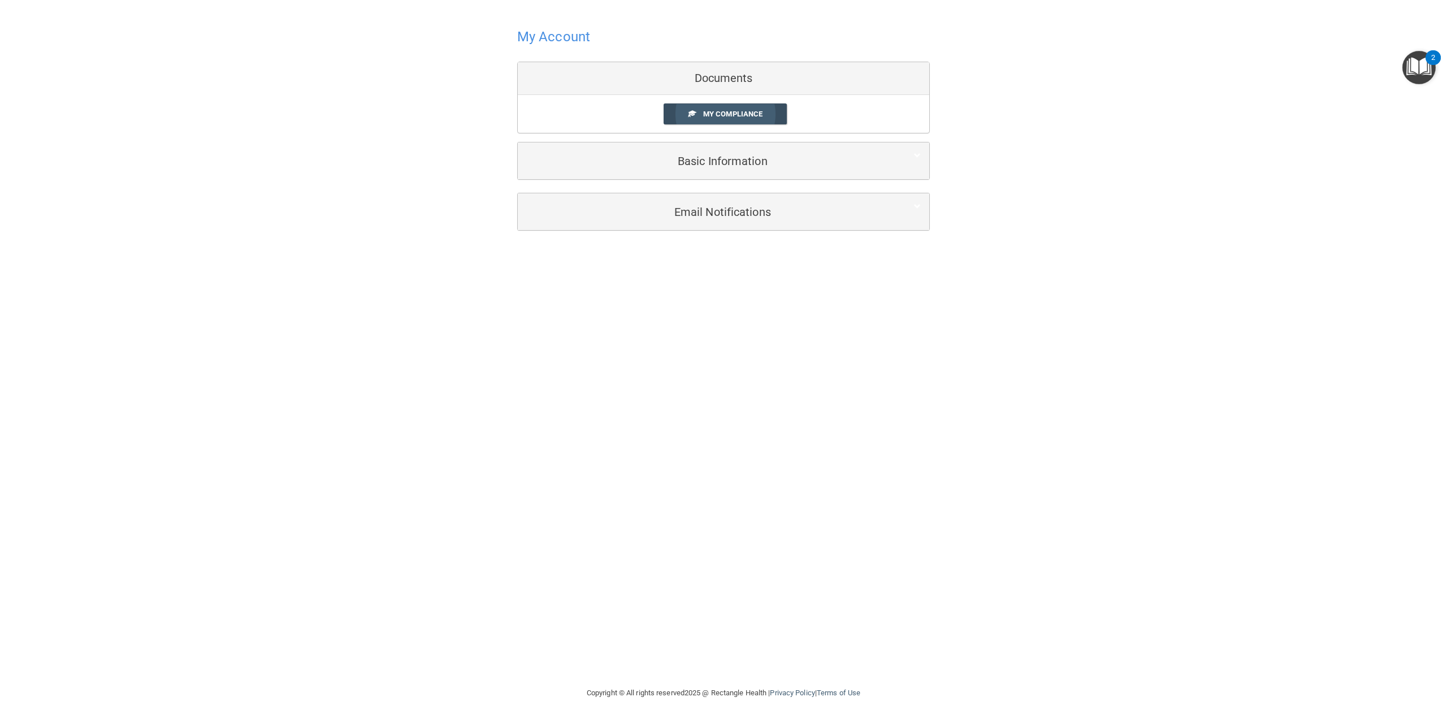
click at [717, 112] on span "My Compliance" at bounding box center [732, 114] width 59 height 8
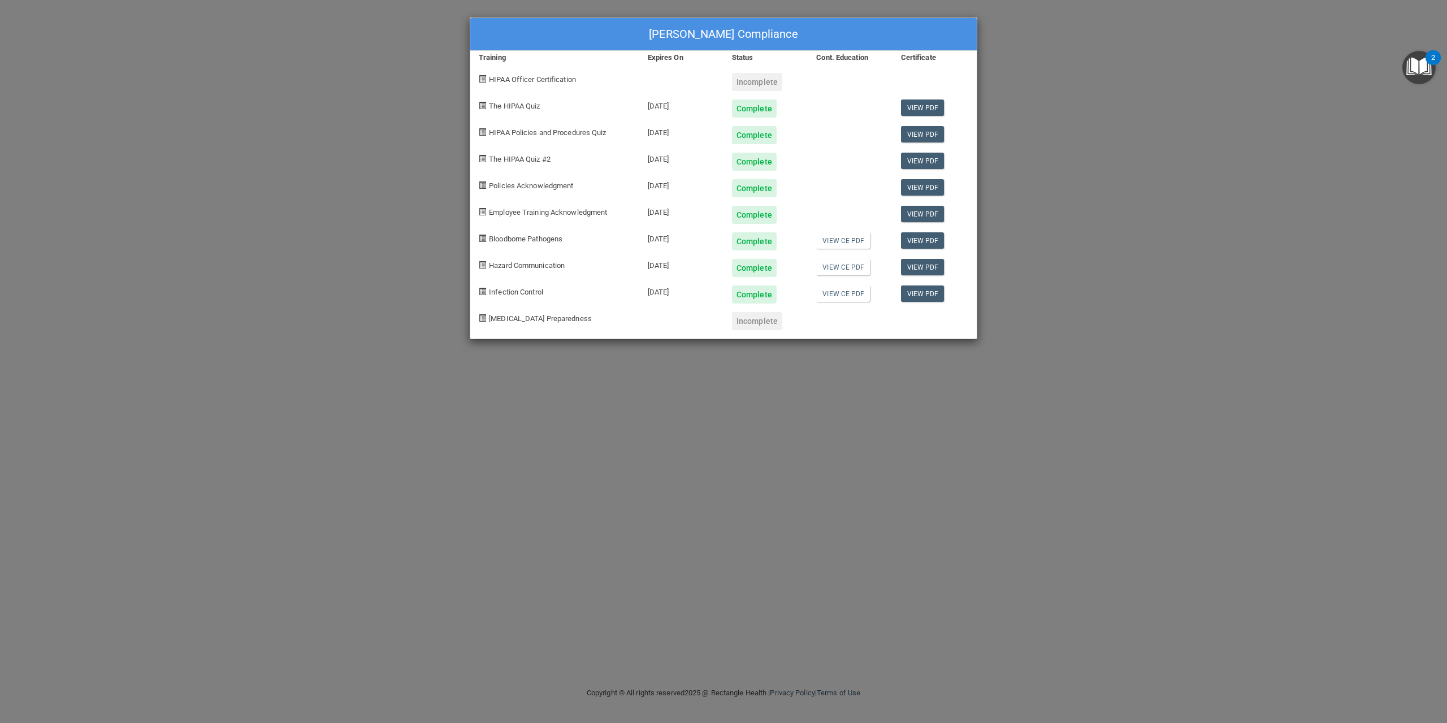
drag, startPoint x: 921, startPoint y: 320, endPoint x: 799, endPoint y: 319, distance: 121.5
click at [900, 324] on div at bounding box center [934, 316] width 84 height 27
click at [758, 324] on div "Incomplete" at bounding box center [757, 321] width 50 height 18
